Goal: Information Seeking & Learning: Compare options

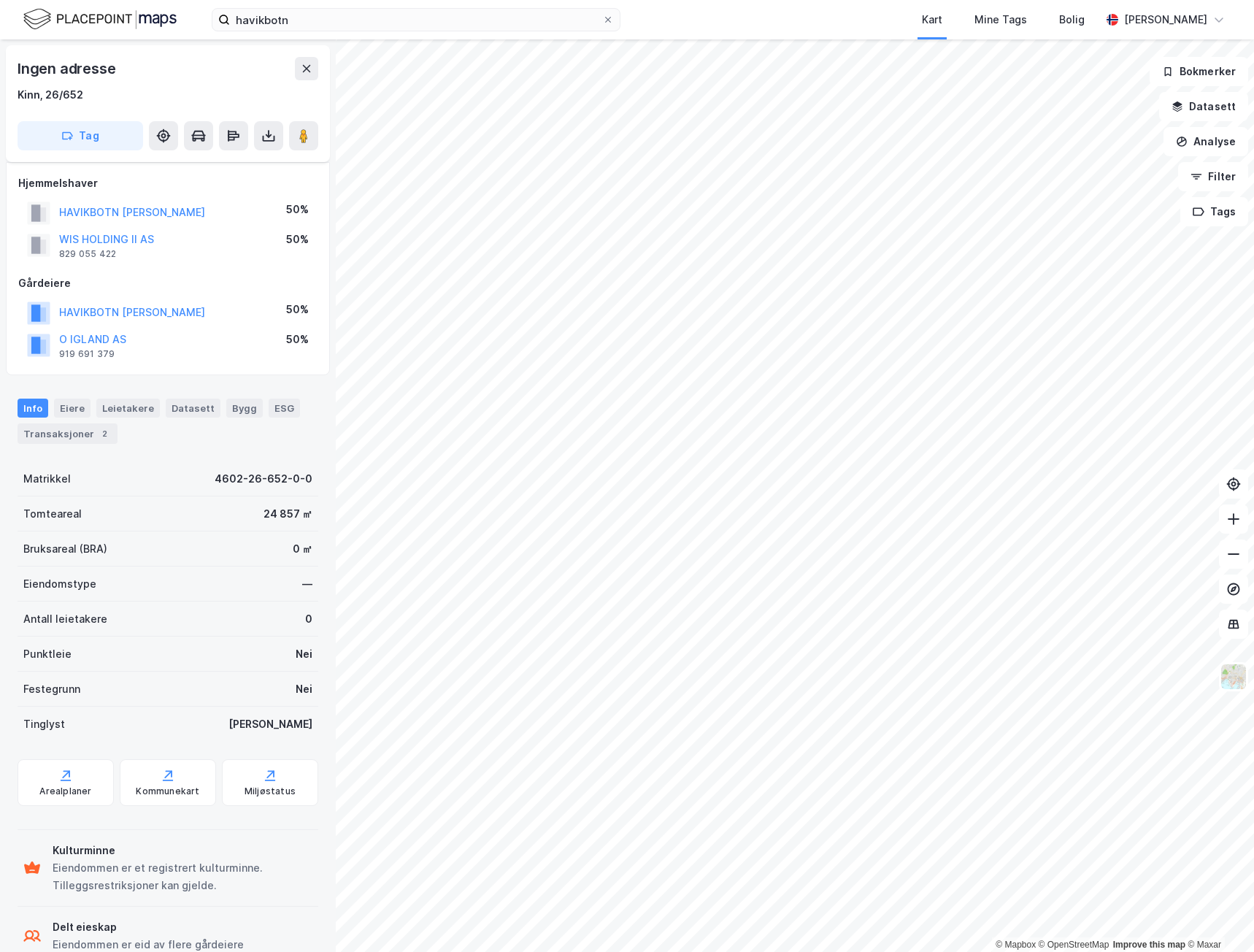
scroll to position [37, 0]
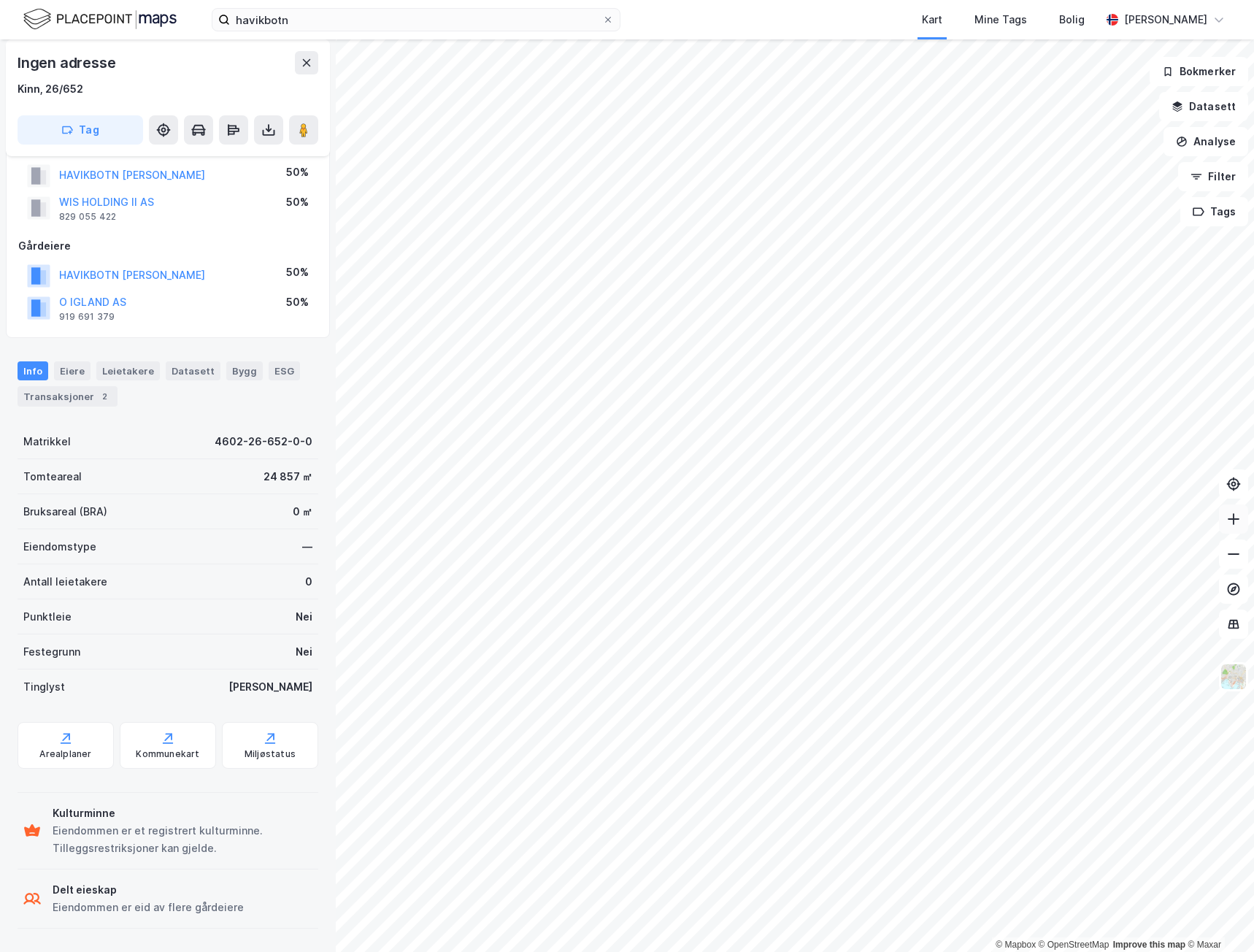
click at [1231, 523] on icon at bounding box center [1233, 519] width 15 height 15
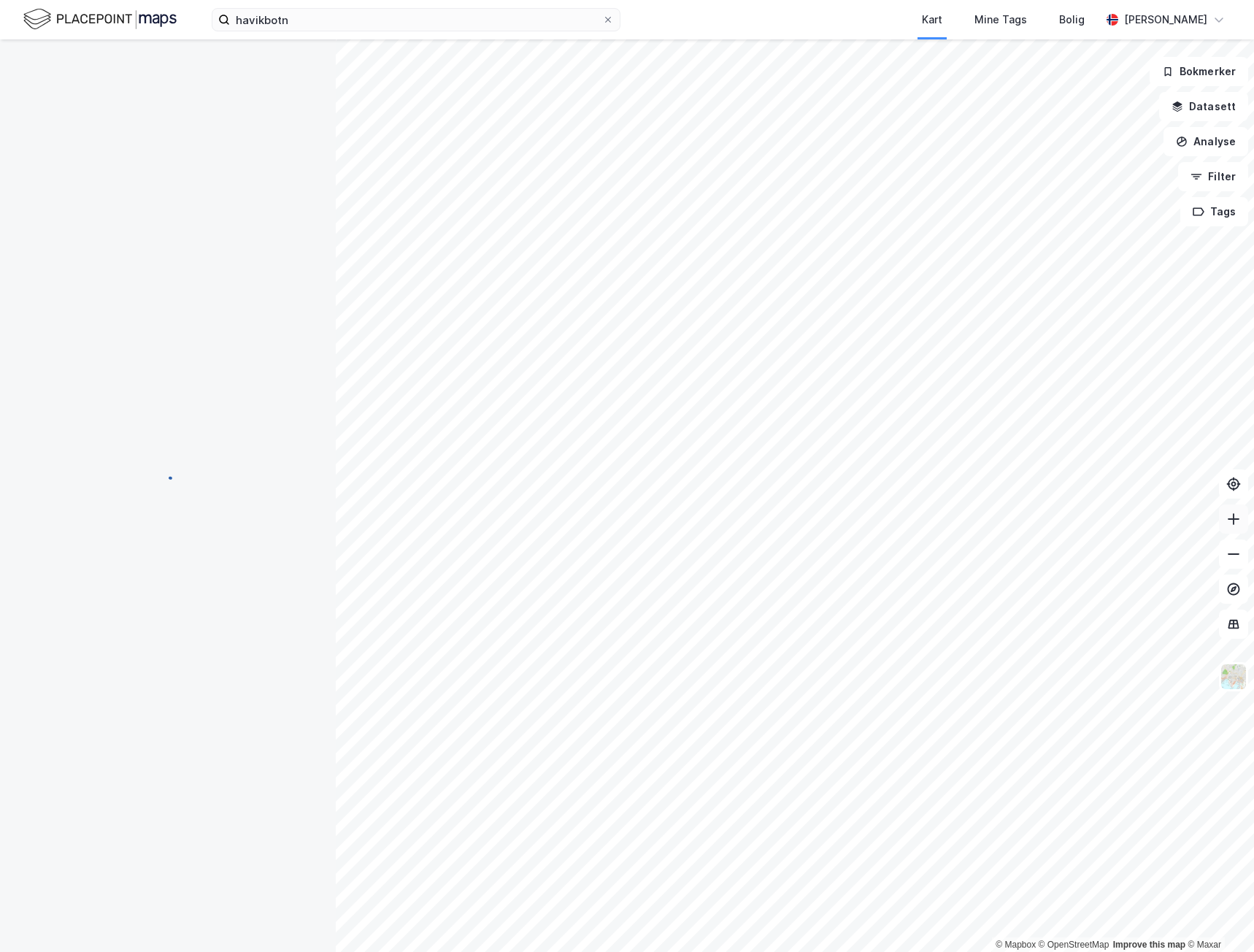
scroll to position [37, 0]
